Goal: Information Seeking & Learning: Learn about a topic

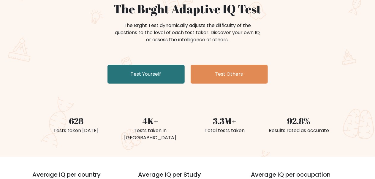
scroll to position [59, 0]
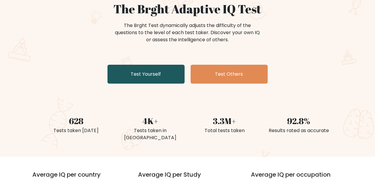
click at [147, 71] on link "Test Yourself" at bounding box center [146, 74] width 77 height 19
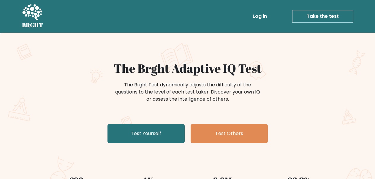
scroll to position [59, 0]
